Goal: Transaction & Acquisition: Purchase product/service

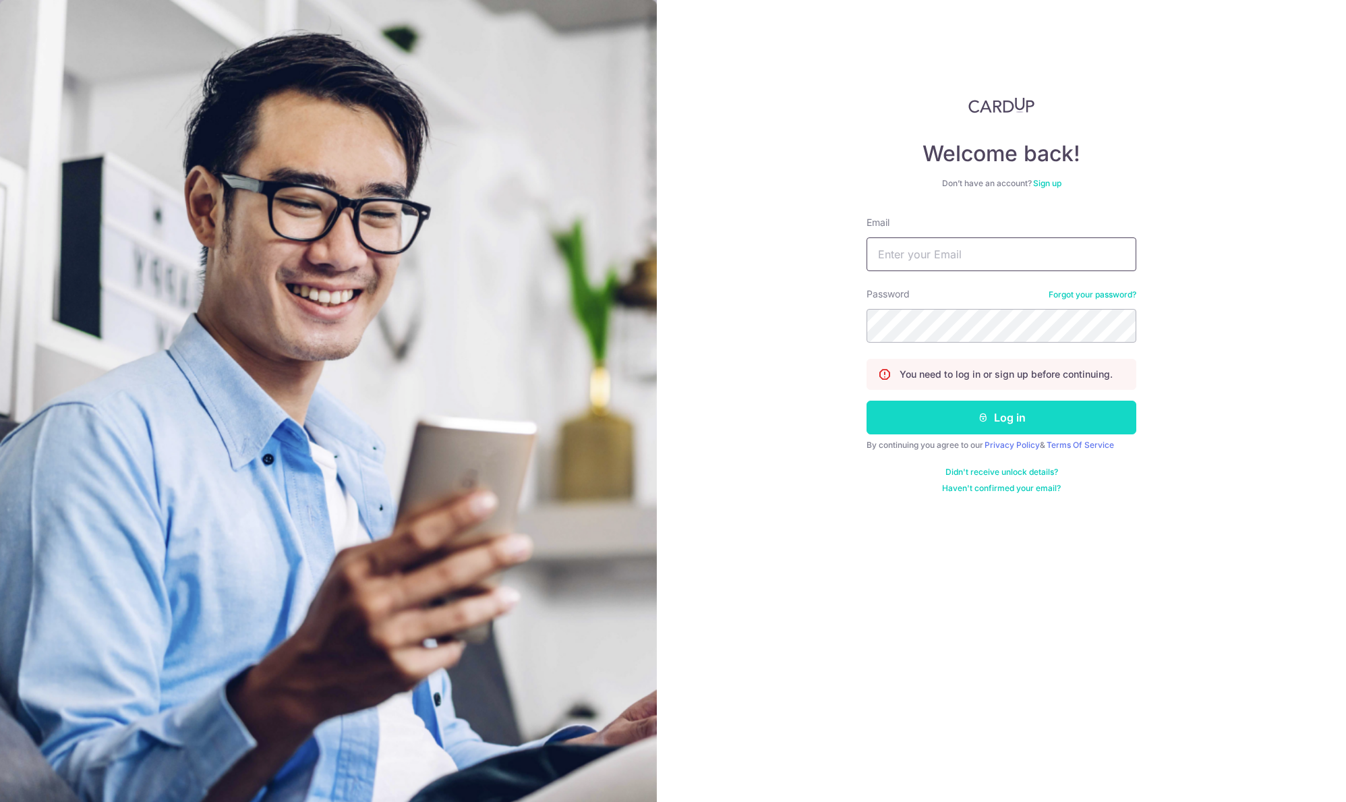
type input "admin@sinhongpoh.com"
click at [967, 425] on button "Log in" at bounding box center [1001, 417] width 270 height 34
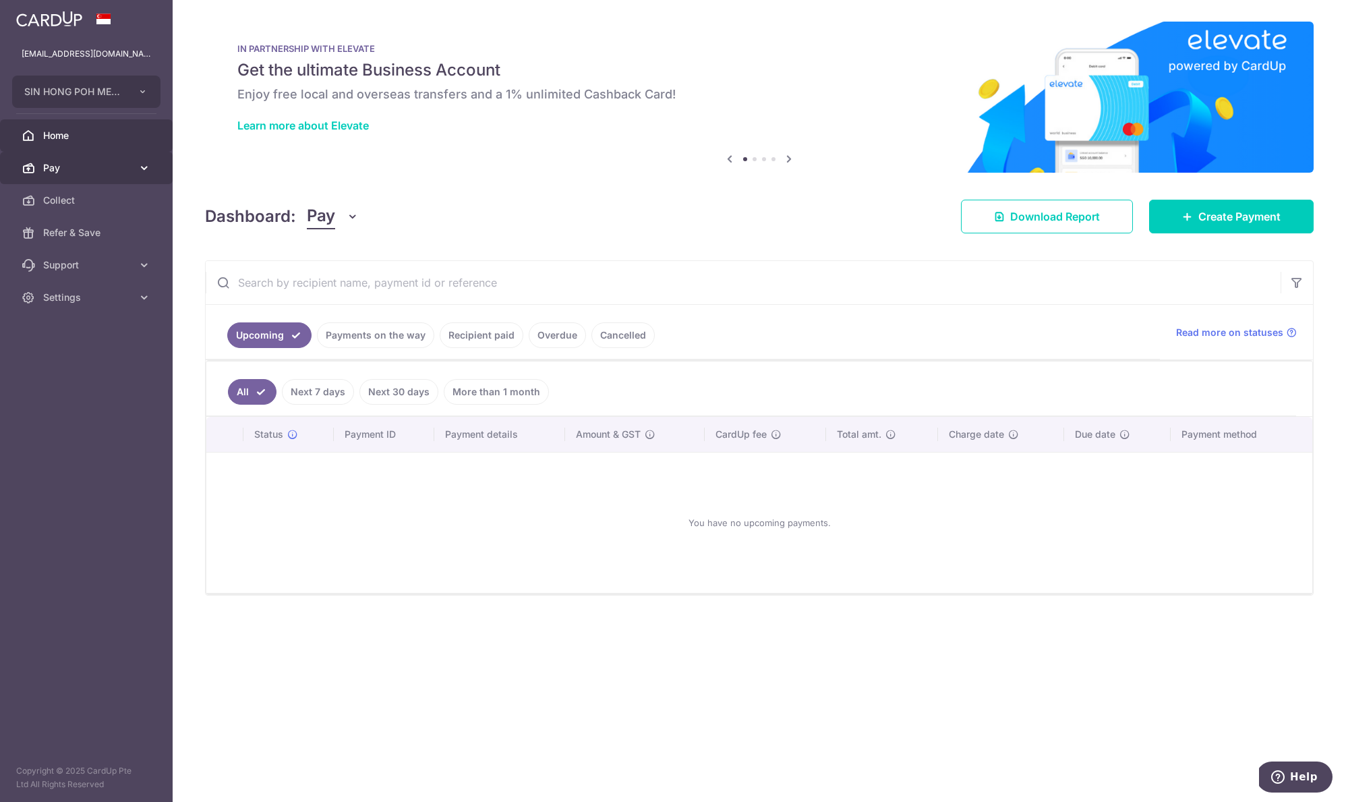
click at [96, 166] on span "Pay" at bounding box center [87, 167] width 89 height 13
click at [108, 200] on span "Payments" at bounding box center [87, 199] width 89 height 13
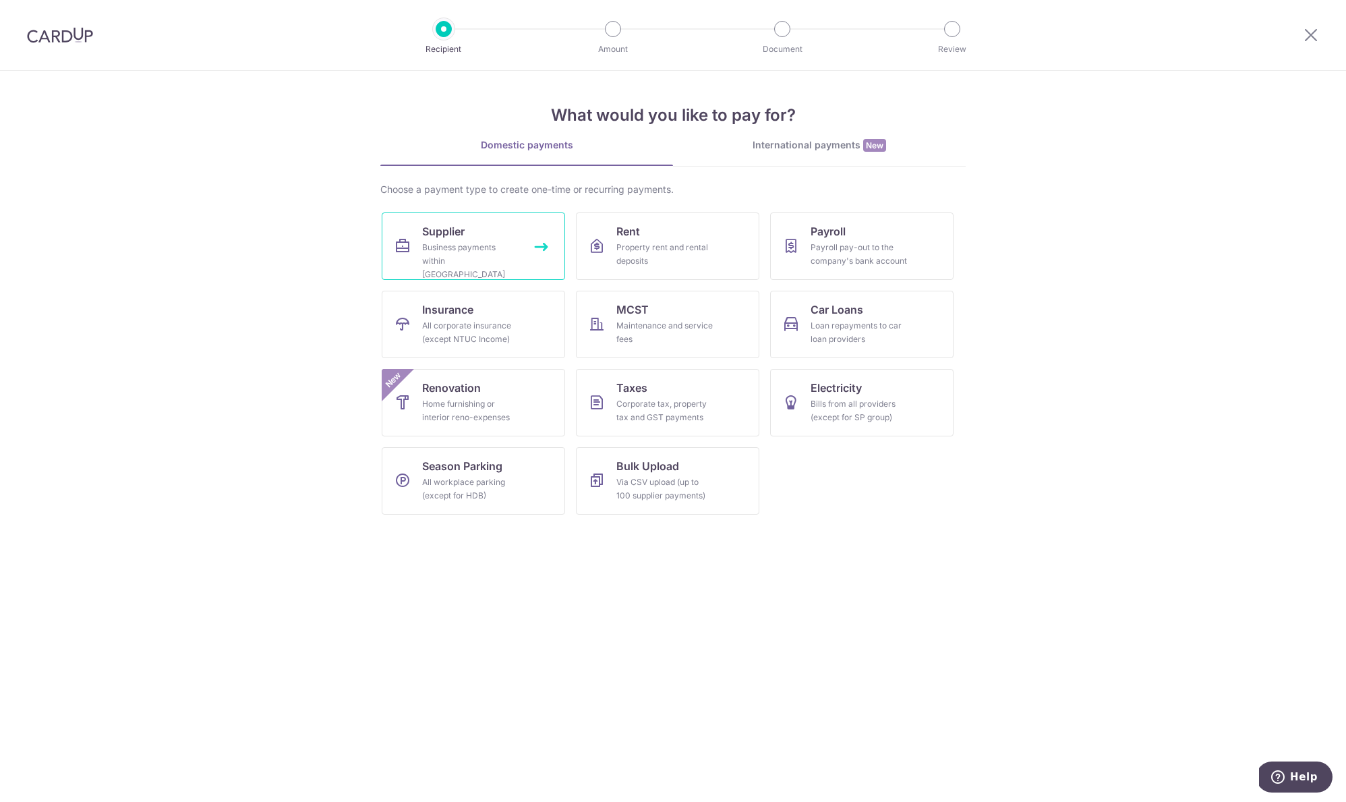
click at [508, 229] on link "Supplier Business payments within Singapore" at bounding box center [473, 245] width 183 height 67
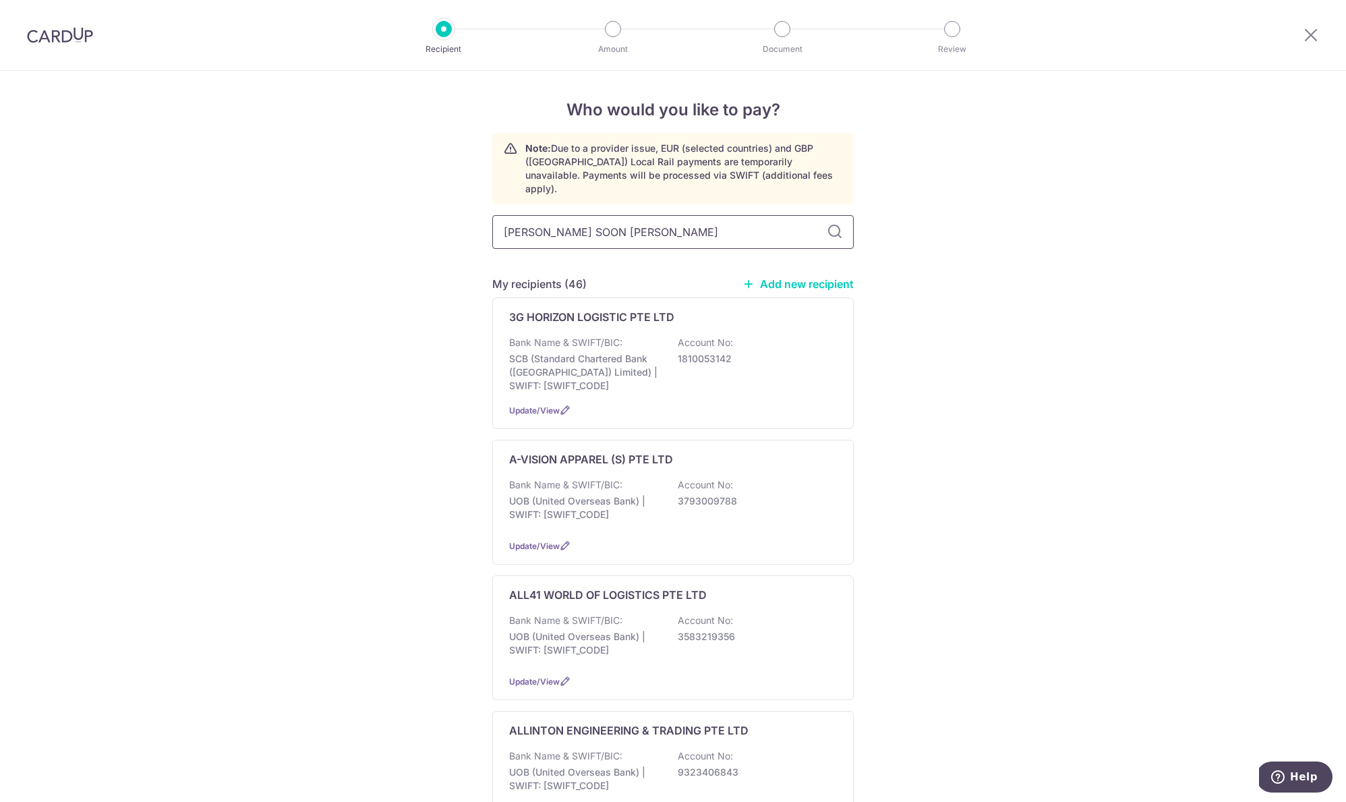
type input "KIM SOON LEE"
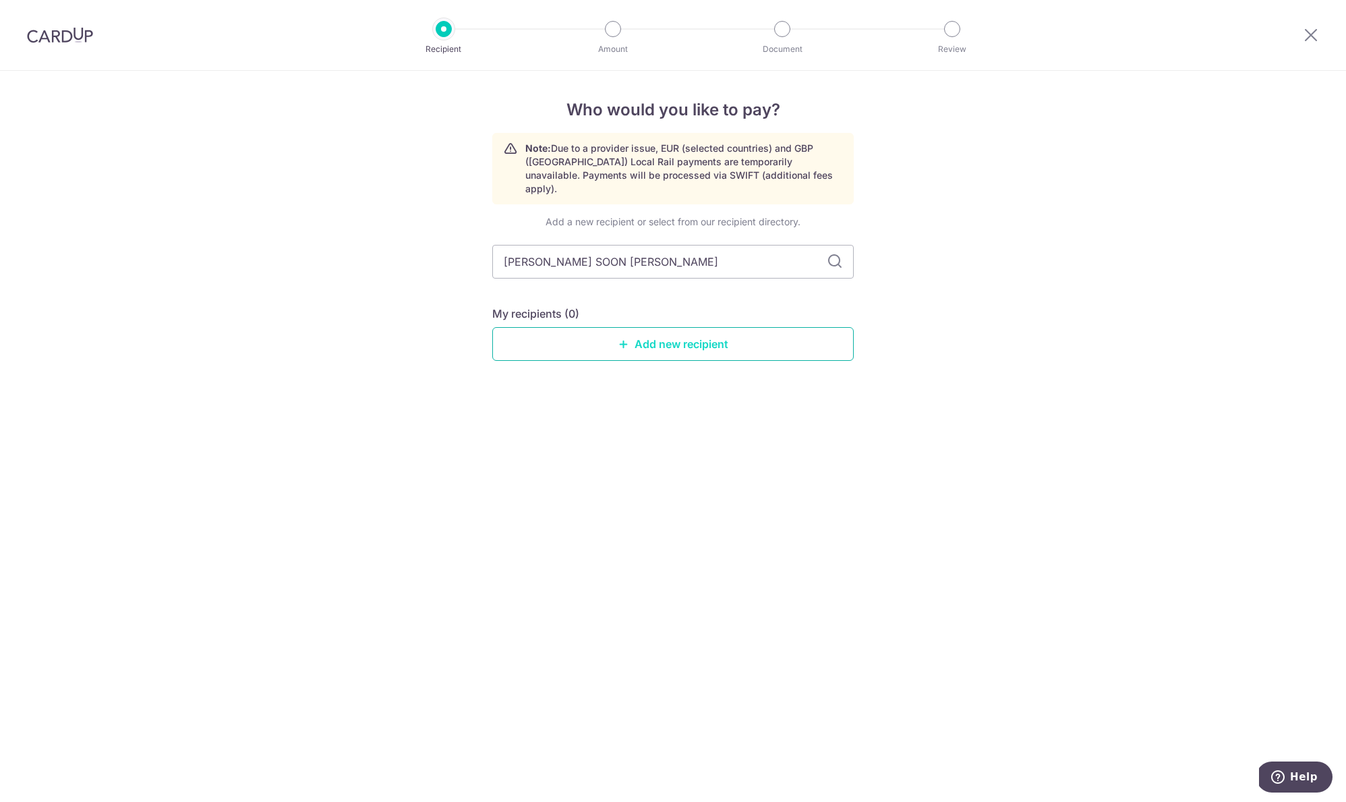
click at [569, 330] on link "Add new recipient" at bounding box center [672, 344] width 361 height 34
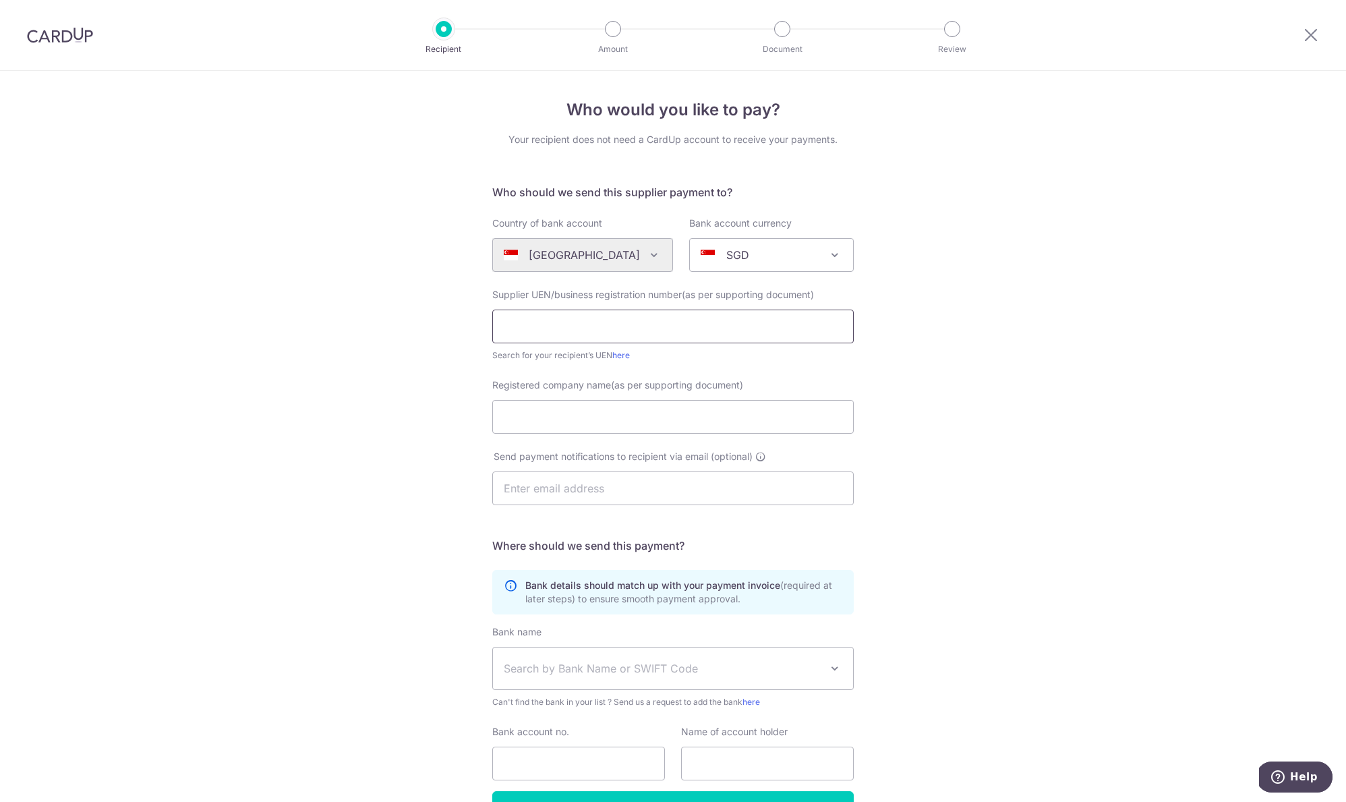
click at [561, 311] on input "text" at bounding box center [672, 326] width 361 height 34
type input "200600533D"
type input "KIM SOON LEE LOGISTICS (S) PTE LTD"
click at [563, 487] on input "text" at bounding box center [672, 488] width 361 height 34
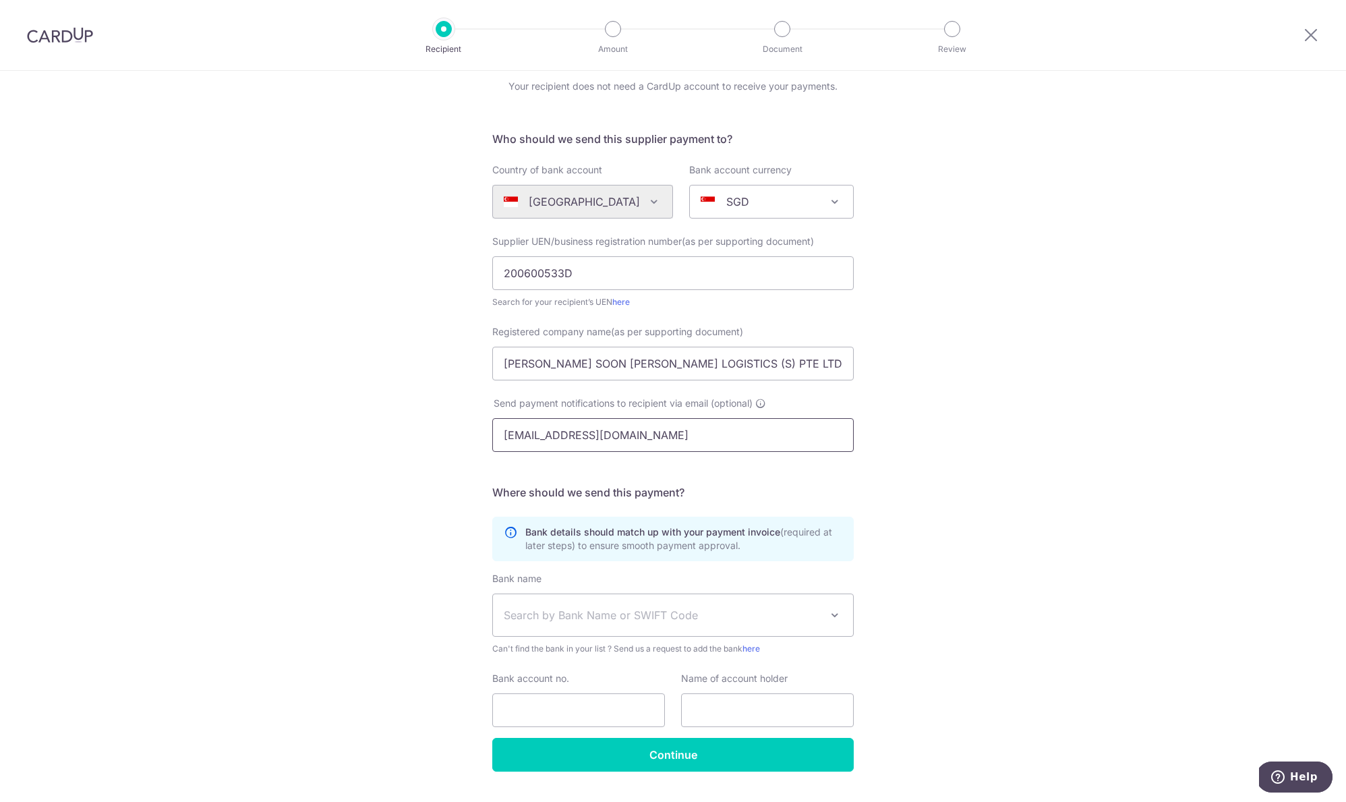
scroll to position [86, 0]
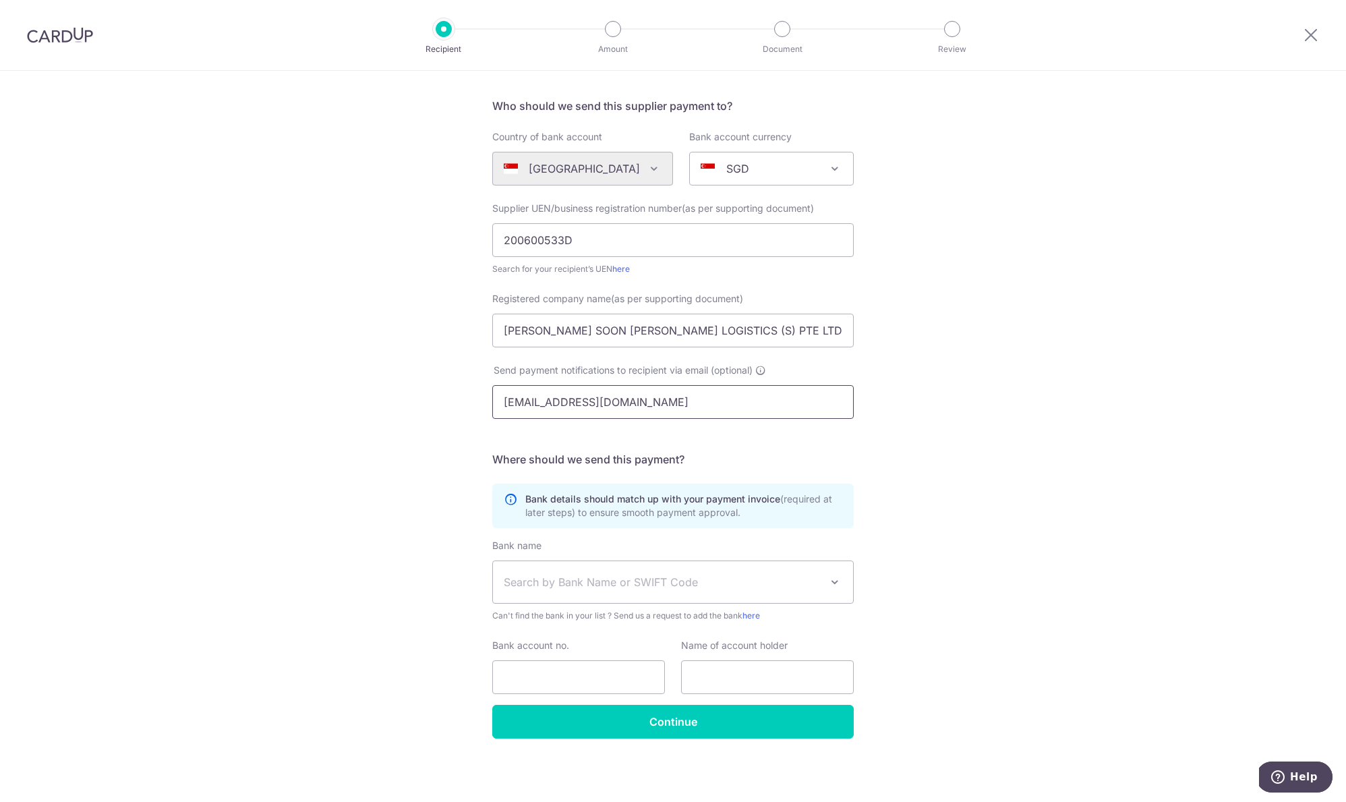
type input "ENQUIRY@KIMSOONLEE.COM"
click at [560, 584] on span "Search by Bank Name or SWIFT Code" at bounding box center [662, 582] width 317 height 16
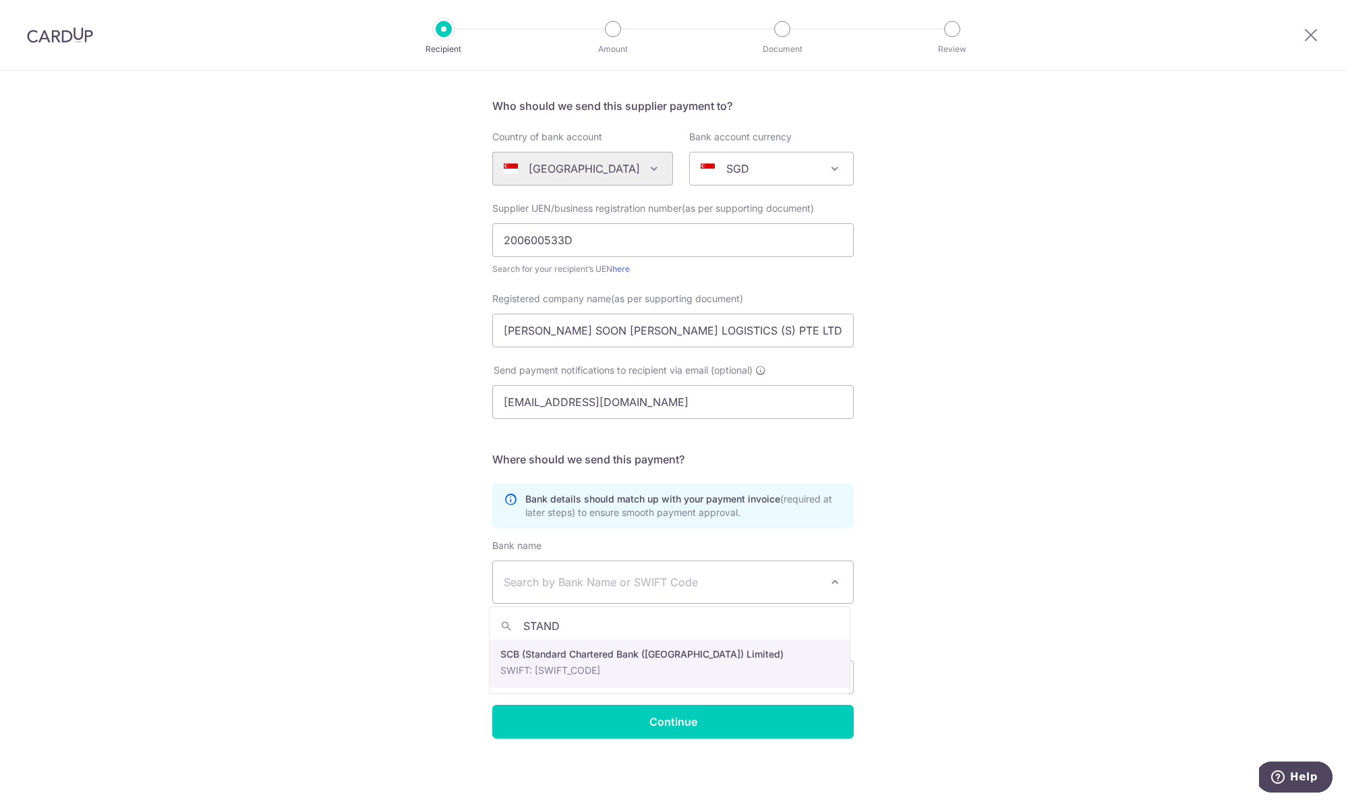
type input "STAND"
select select "14"
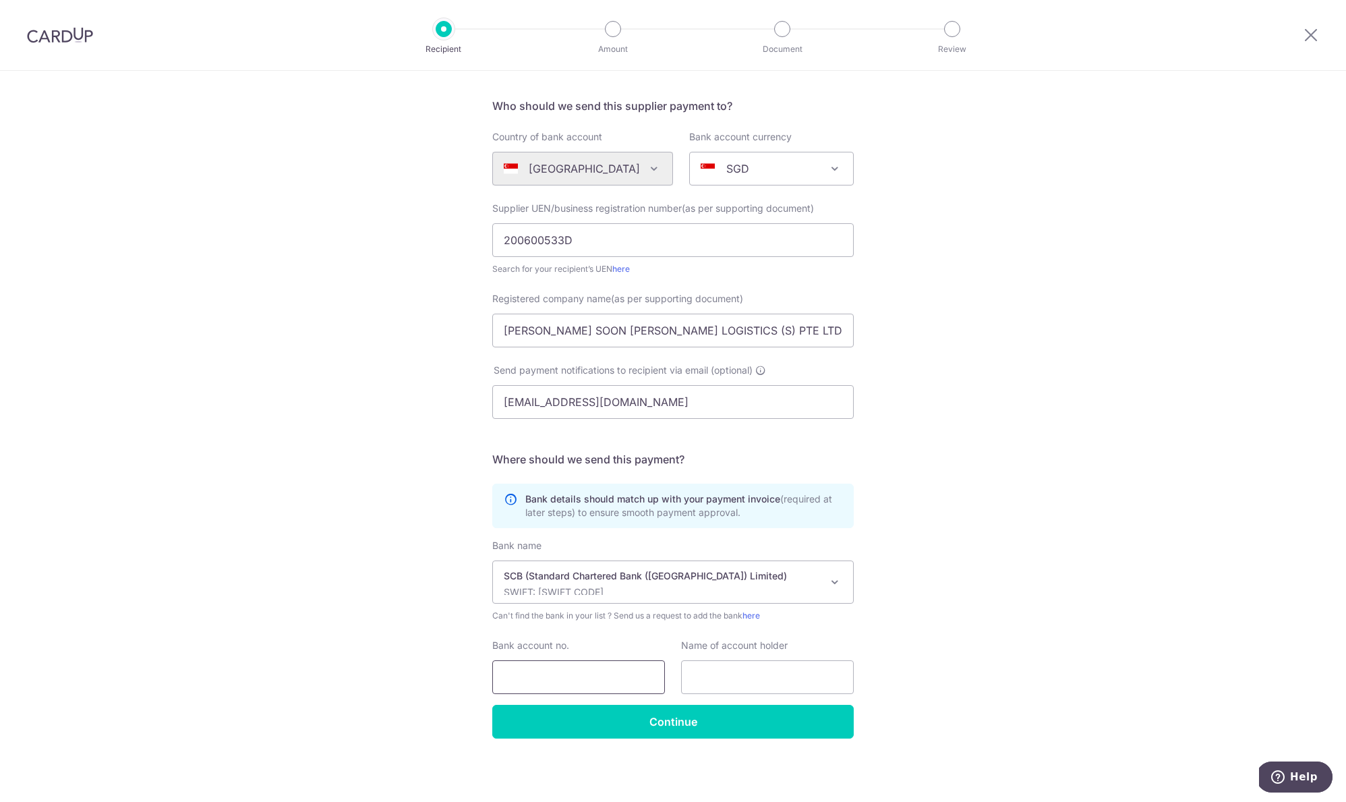
click at [564, 661] on input "Bank account no." at bounding box center [578, 677] width 173 height 34
type input "4200022140"
click at [603, 339] on input "[PERSON_NAME] SOON [PERSON_NAME] LOGISTICS (S) PTE LTD" at bounding box center [672, 330] width 361 height 34
click at [806, 665] on input "text" at bounding box center [767, 677] width 173 height 34
paste input "KIM SOON LEE LOGISTICS (S) PTE LTD"
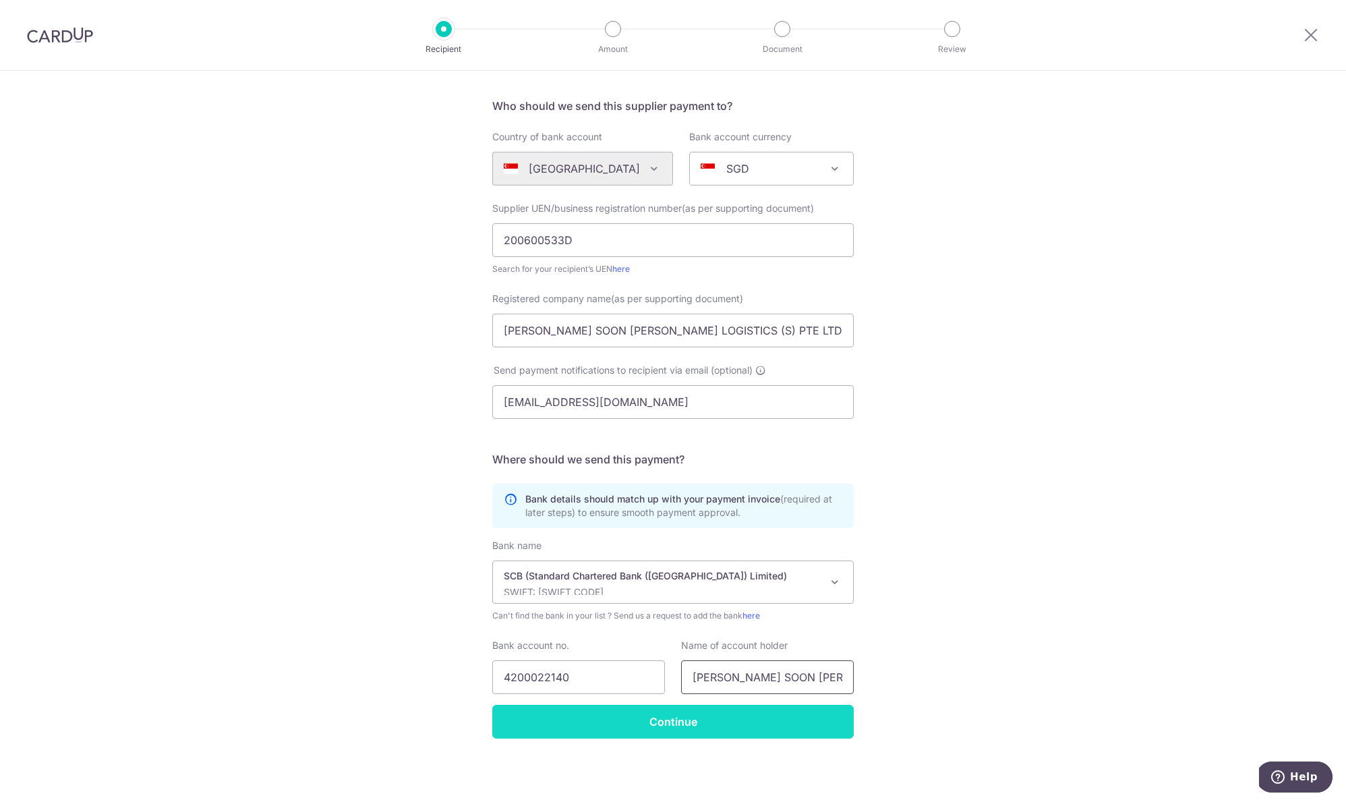
scroll to position [0, 51]
type input "KIM SOON LEE LOGISTICS (S) PTE LTD"
click at [702, 740] on div "Who would you like to pay? Your recipient does not need a CardUp account to rec…" at bounding box center [673, 392] width 1346 height 817
click at [704, 724] on input "Continue" at bounding box center [672, 721] width 361 height 34
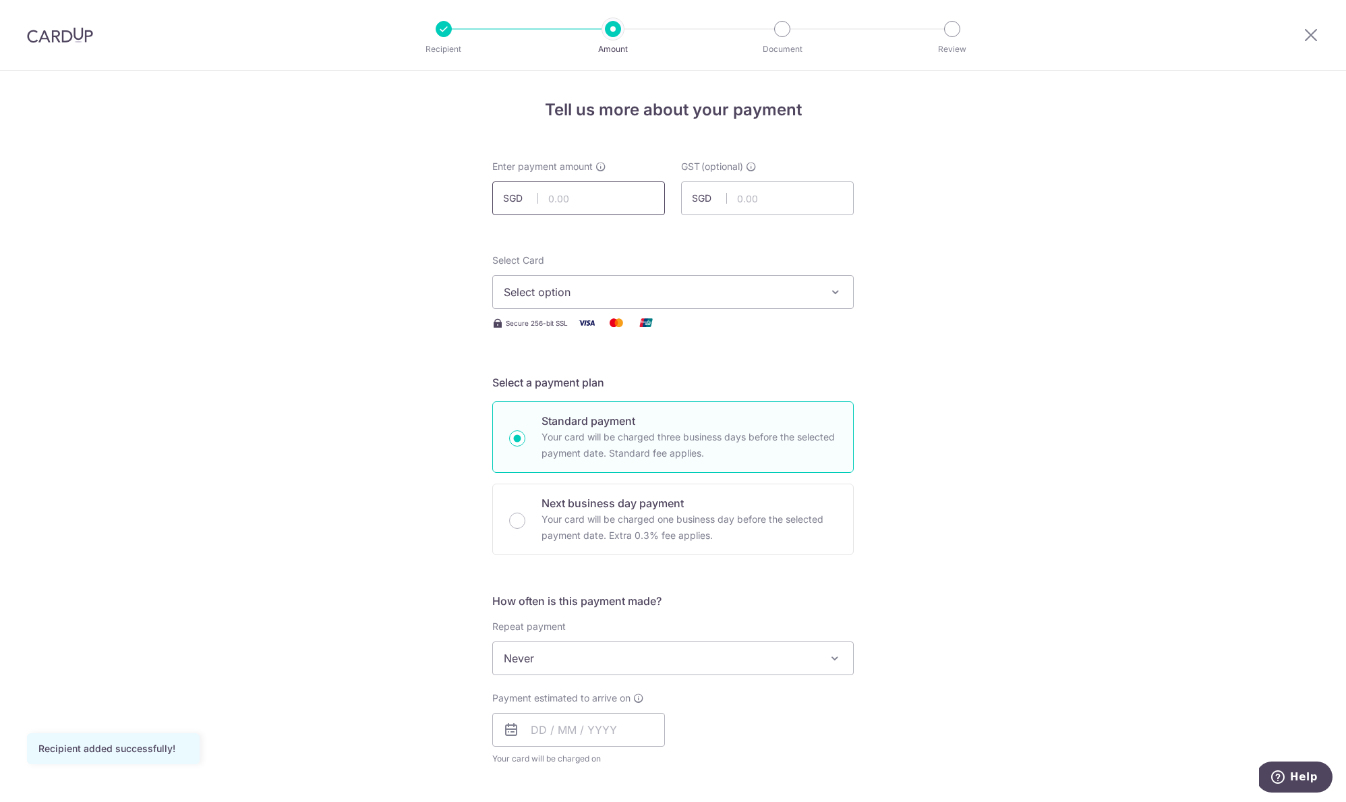
click at [575, 209] on input "text" at bounding box center [578, 198] width 173 height 34
type input "1,046.40"
click at [585, 289] on span "Select option" at bounding box center [661, 292] width 314 height 16
click at [580, 383] on span "**** 3725" at bounding box center [561, 388] width 51 height 16
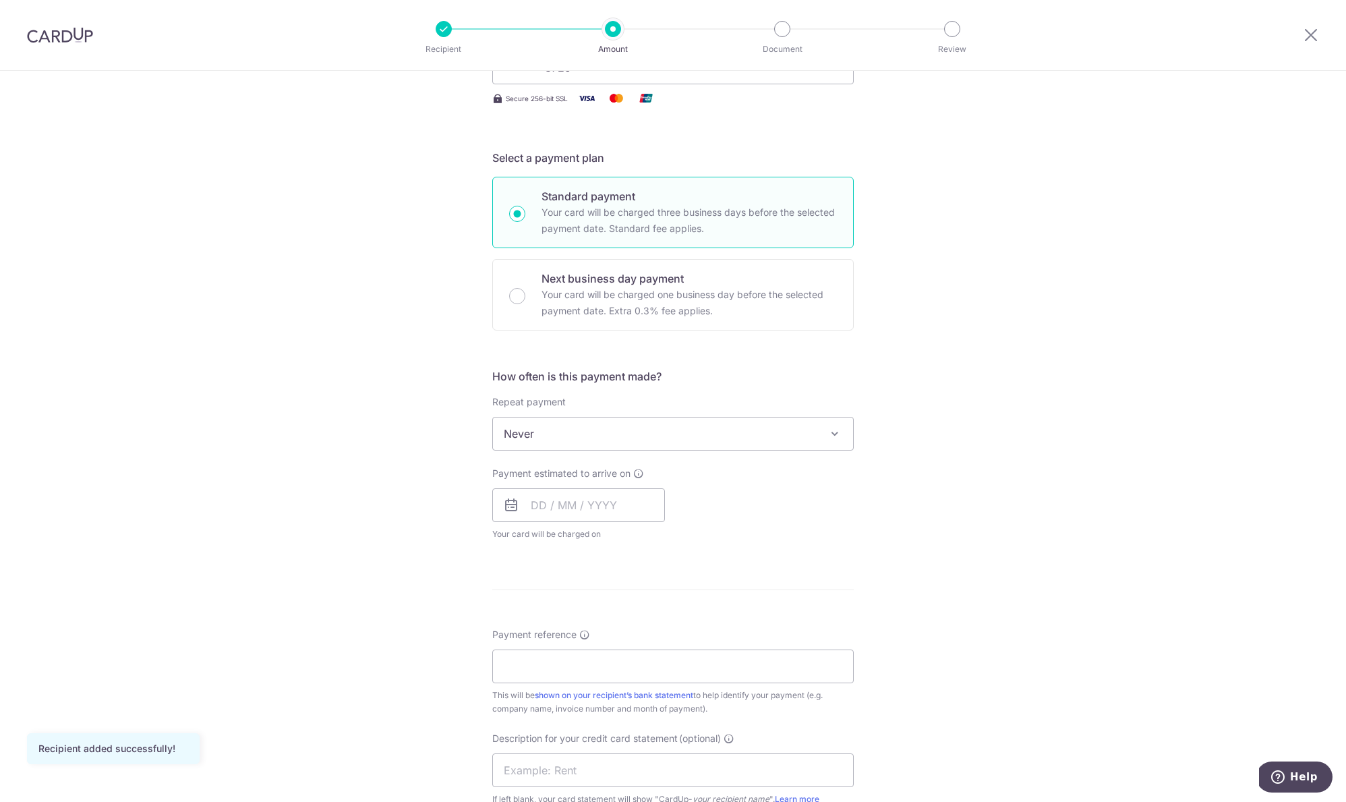
scroll to position [272, 0]
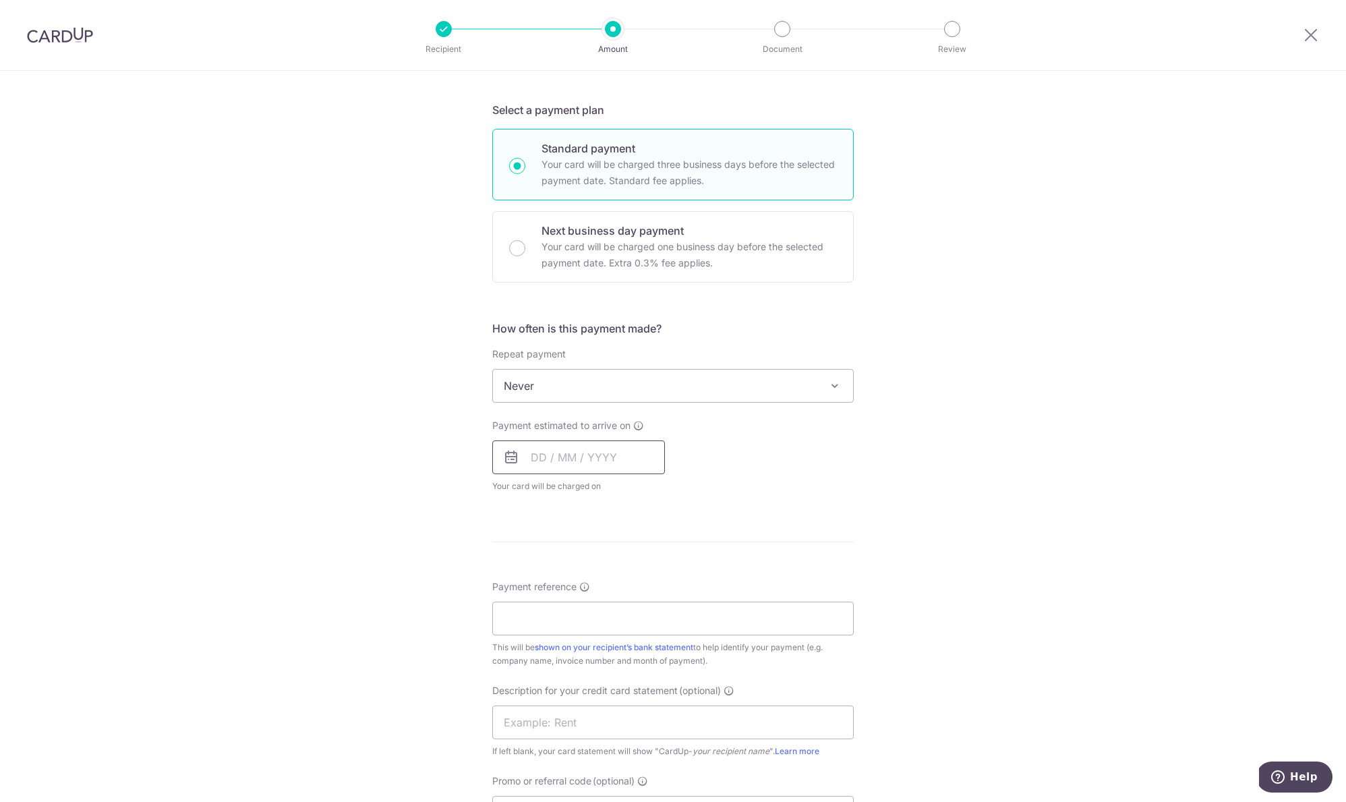
click at [575, 458] on input "text" at bounding box center [578, 457] width 173 height 34
click at [574, 632] on link "19" at bounding box center [574, 634] width 22 height 22
type input "19/08/2025"
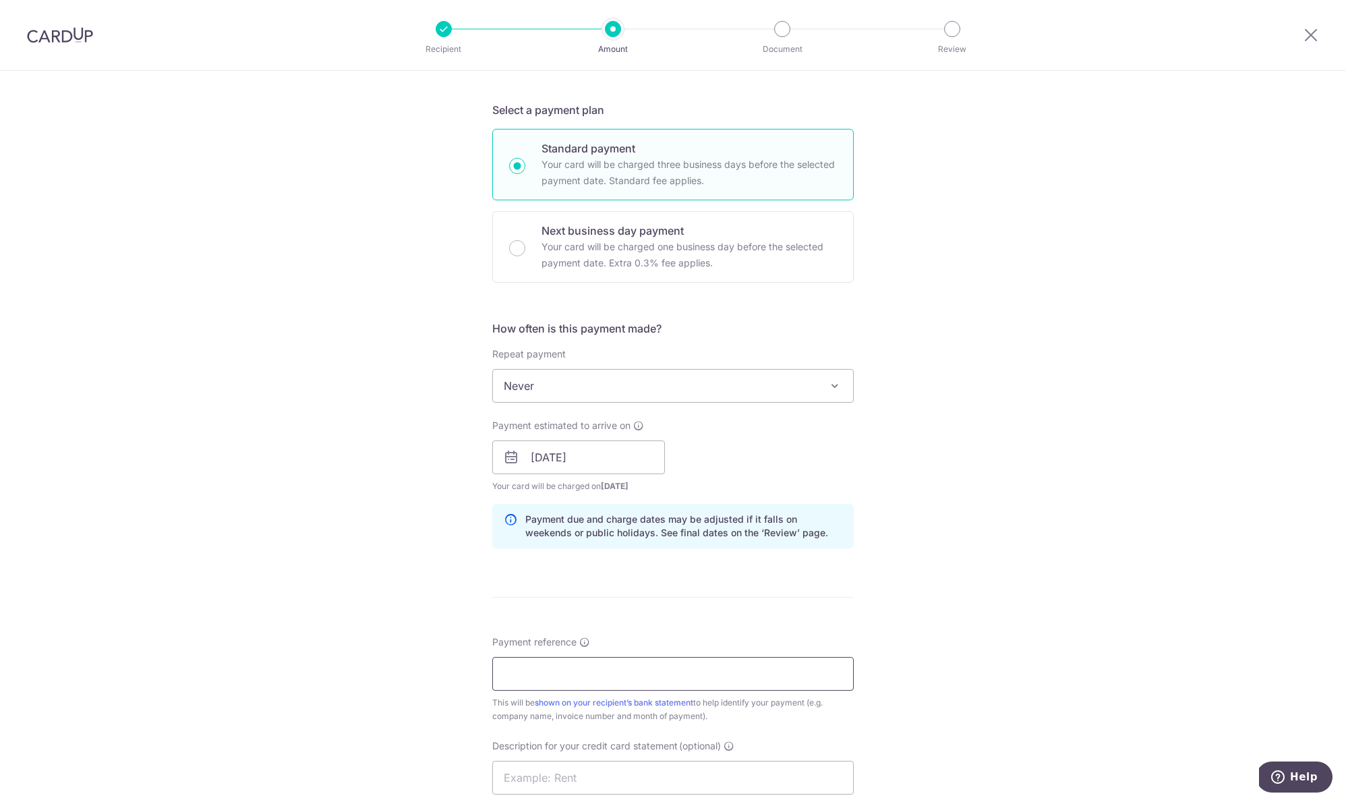
click at [596, 675] on input "Payment reference" at bounding box center [672, 674] width 361 height 34
type input "L2508000336"
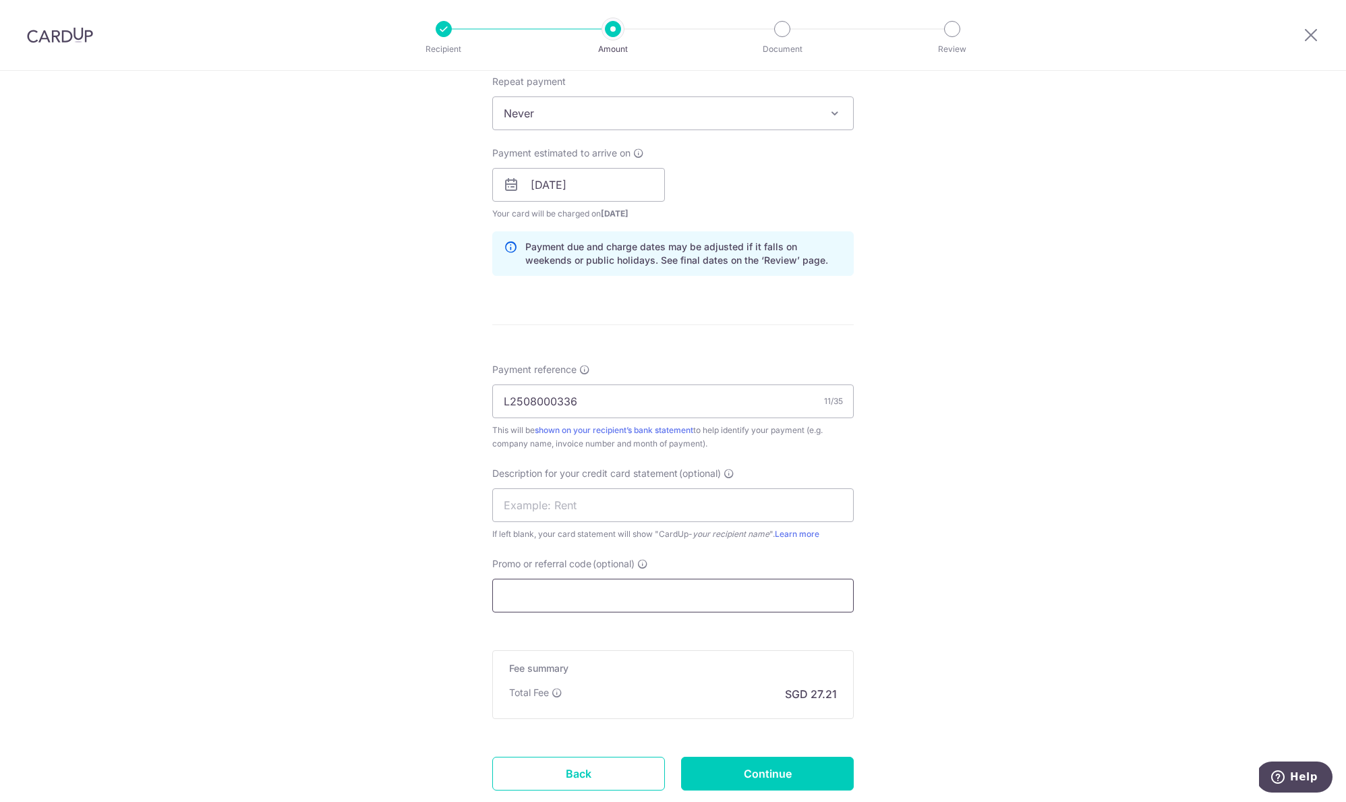
drag, startPoint x: 609, startPoint y: 589, endPoint x: 609, endPoint y: 596, distance: 6.8
click at [609, 594] on input "Promo or referral code (optional)" at bounding box center [672, 595] width 361 height 34
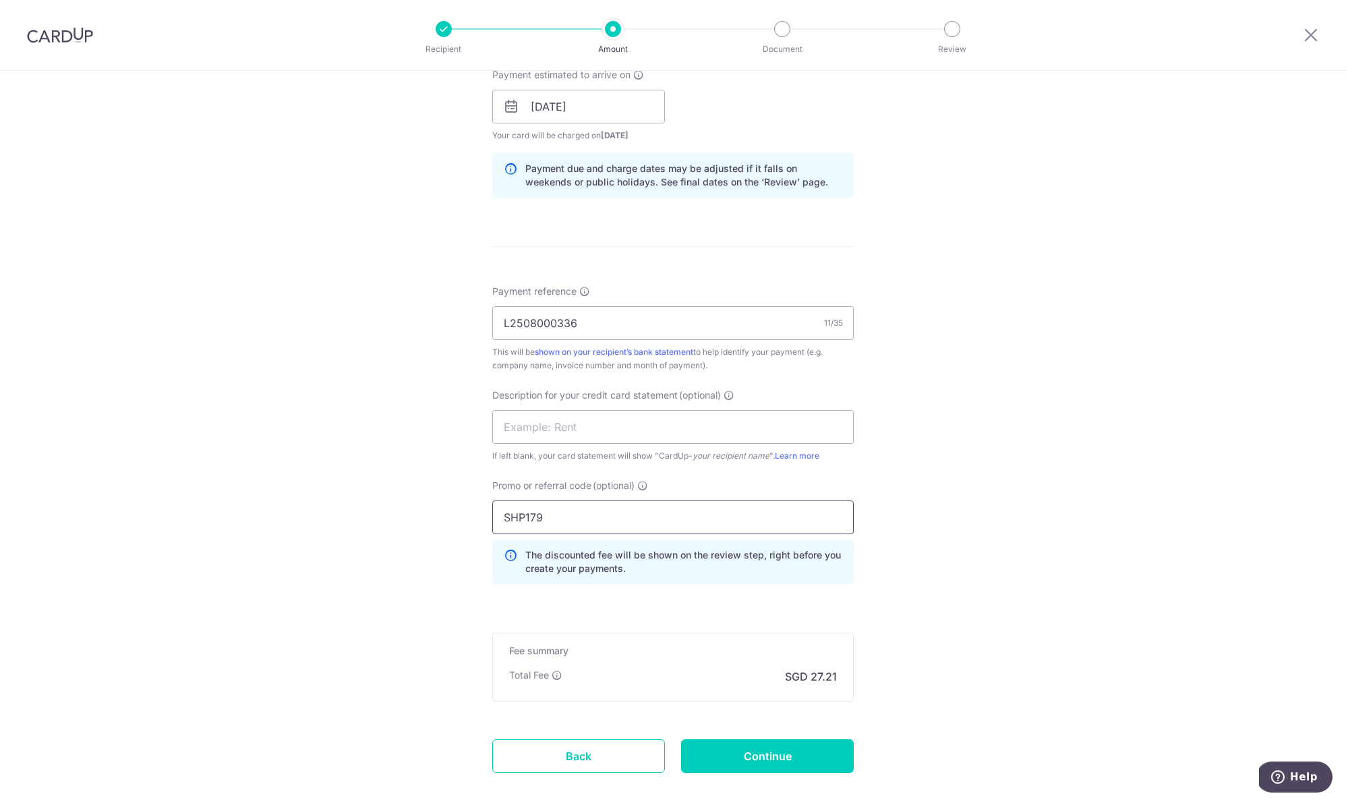
scroll to position [695, 0]
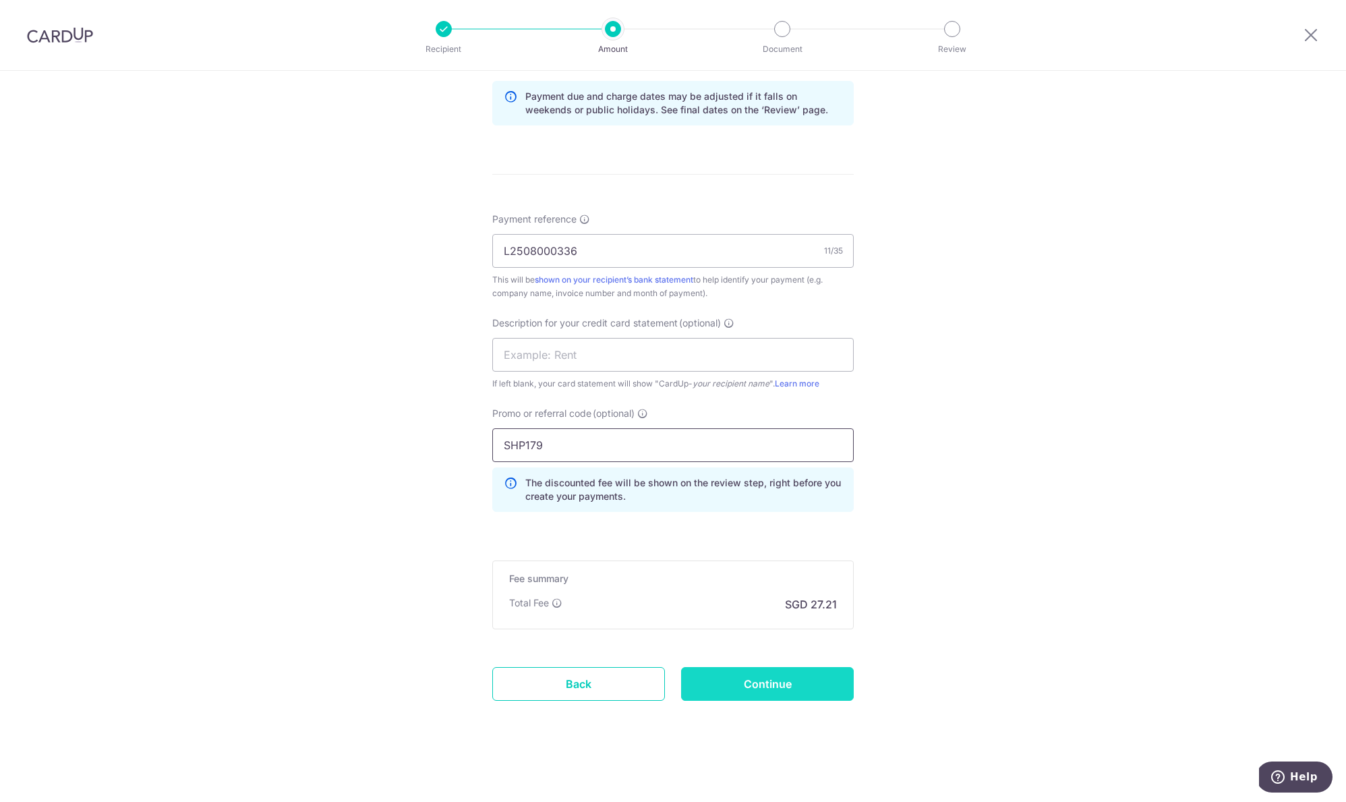
type input "SHP179"
click at [768, 670] on input "Continue" at bounding box center [767, 684] width 173 height 34
type input "Create Schedule"
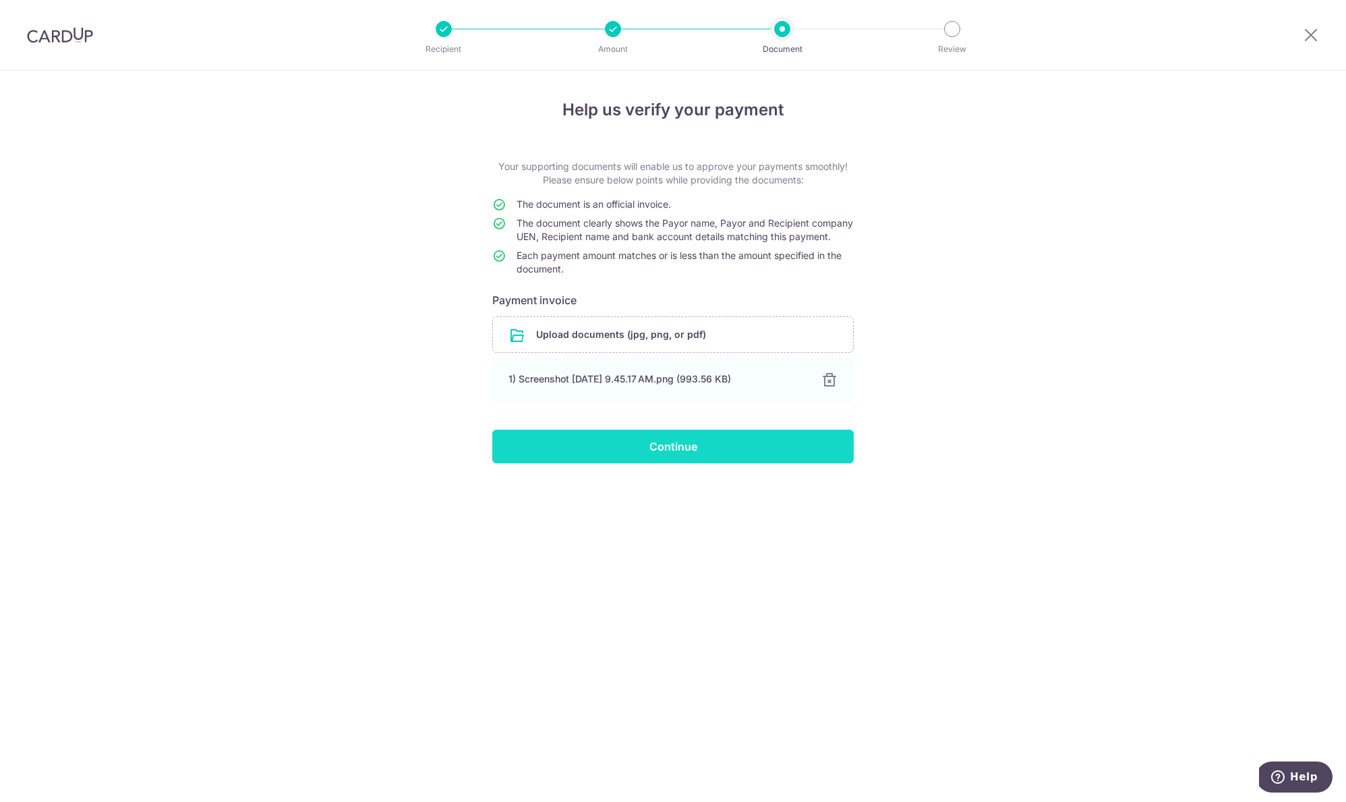
click at [673, 463] on input "Continue" at bounding box center [672, 446] width 361 height 34
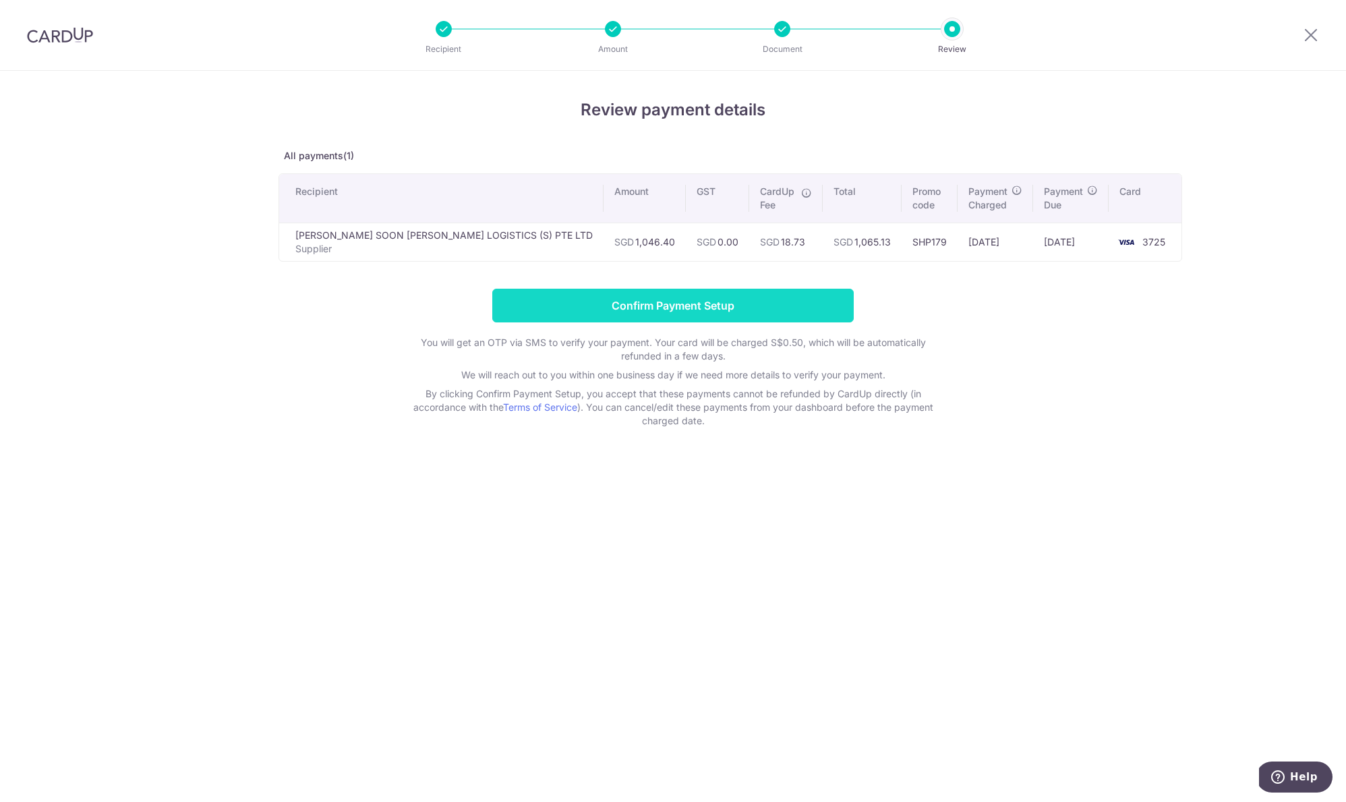
click at [710, 292] on input "Confirm Payment Setup" at bounding box center [672, 306] width 361 height 34
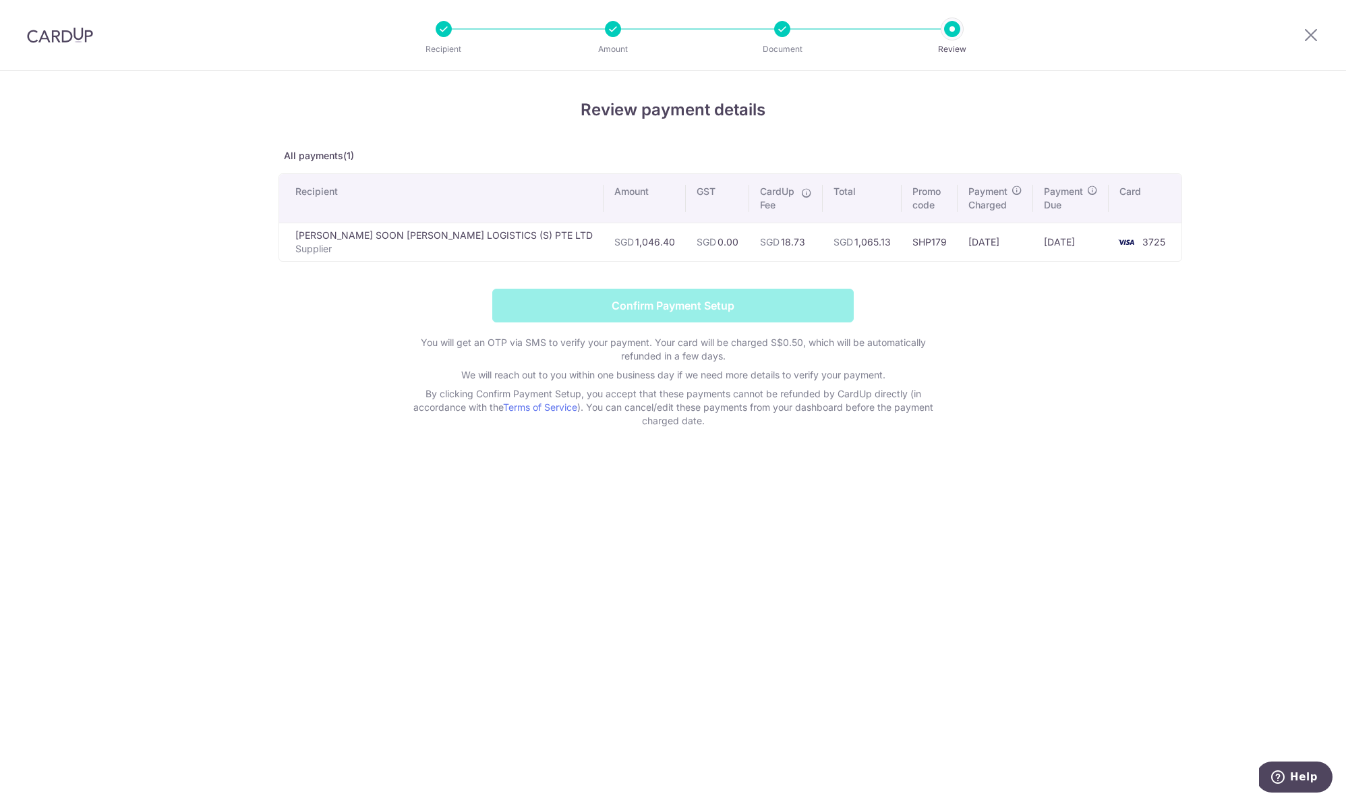
click at [709, 299] on form "Confirm Payment Setup You will get an OTP via SMS to verify your payment. Your …" at bounding box center [672, 358] width 789 height 139
